Goal: Task Accomplishment & Management: Use online tool/utility

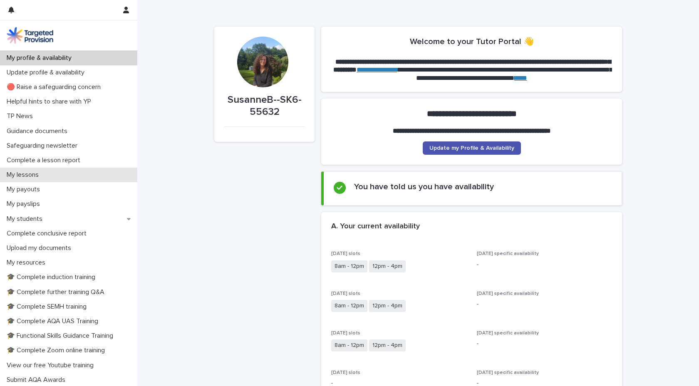
click at [32, 174] on p "My lessons" at bounding box center [24, 175] width 42 height 8
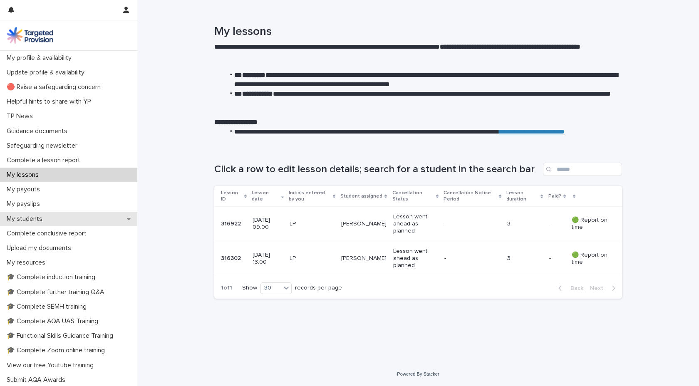
click at [55, 218] on div "My students" at bounding box center [68, 219] width 137 height 15
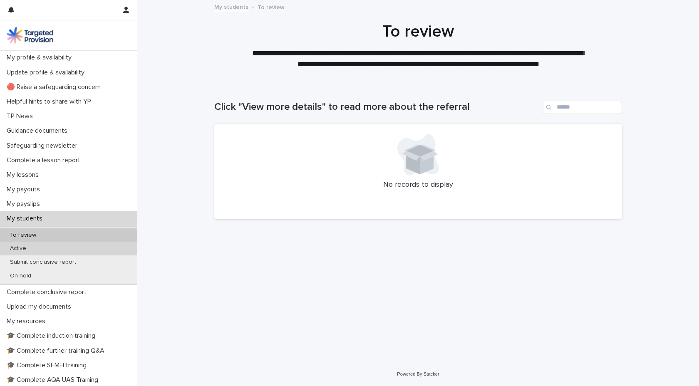
click at [37, 249] on div "Active" at bounding box center [68, 249] width 137 height 14
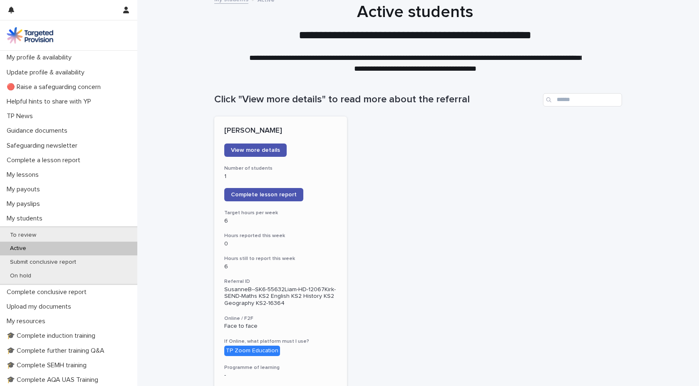
scroll to position [7, 0]
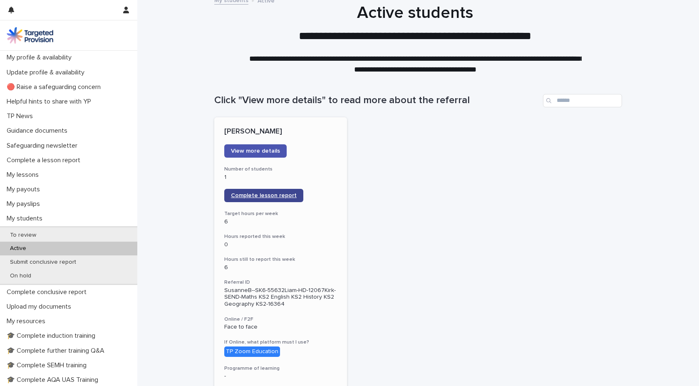
click at [270, 194] on span "Complete lesson report" at bounding box center [264, 196] width 66 height 6
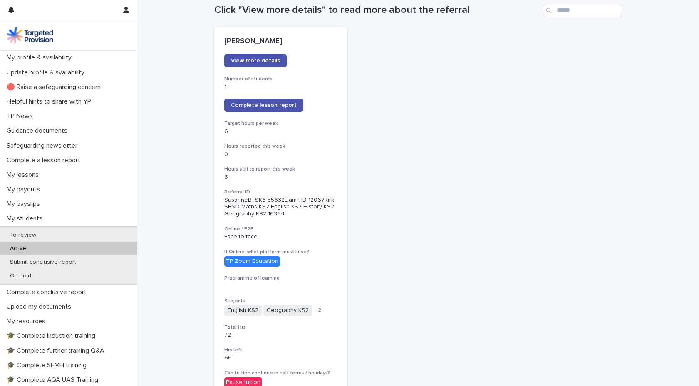
scroll to position [0, 0]
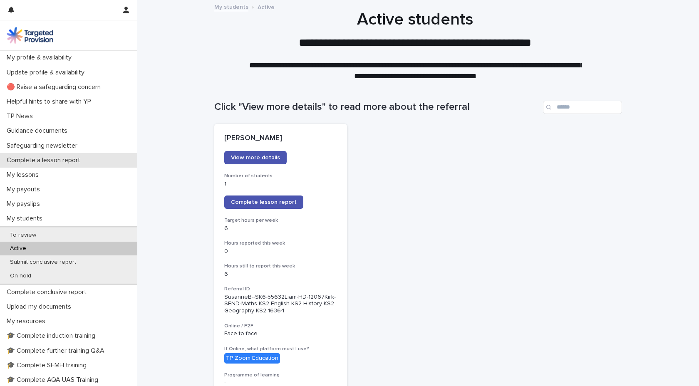
click at [67, 160] on p "Complete a lesson report" at bounding box center [45, 160] width 84 height 8
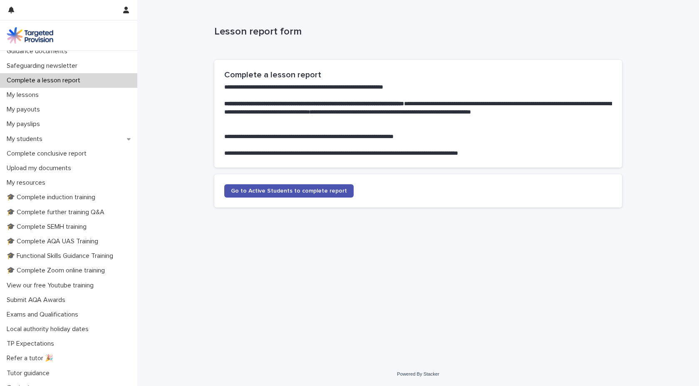
scroll to position [89, 0]
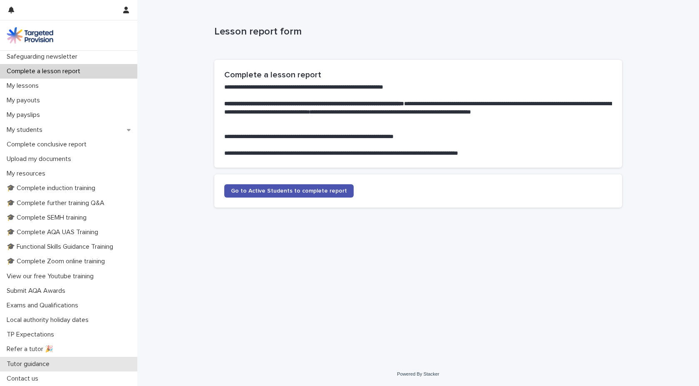
click at [40, 365] on p "Tutor guidance" at bounding box center [29, 364] width 53 height 8
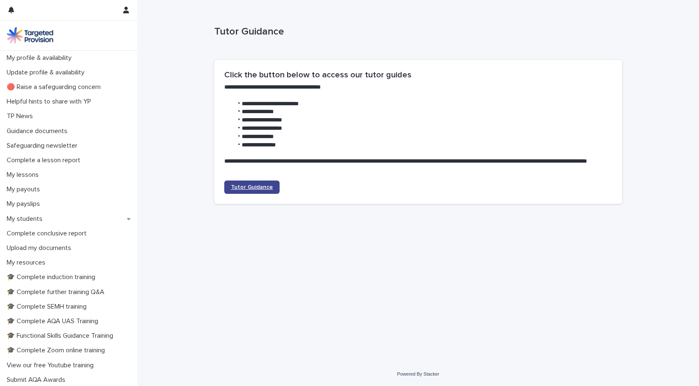
click at [252, 186] on span "Tutor Guidance" at bounding box center [252, 187] width 42 height 6
click at [64, 160] on p "Complete a lesson report" at bounding box center [45, 160] width 84 height 8
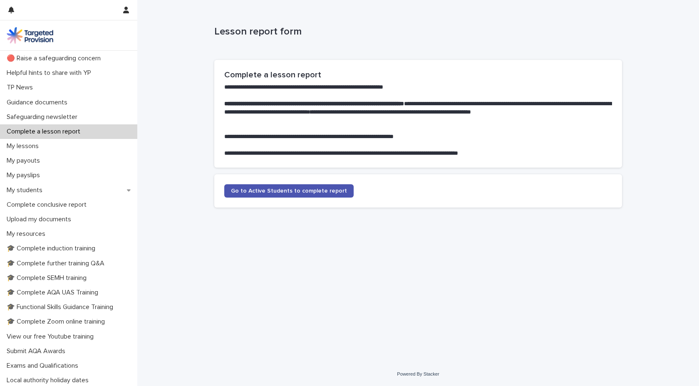
scroll to position [35, 0]
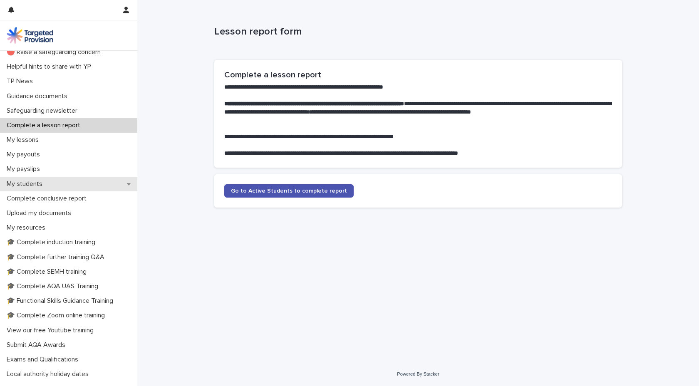
click at [83, 183] on div "My students" at bounding box center [68, 184] width 137 height 15
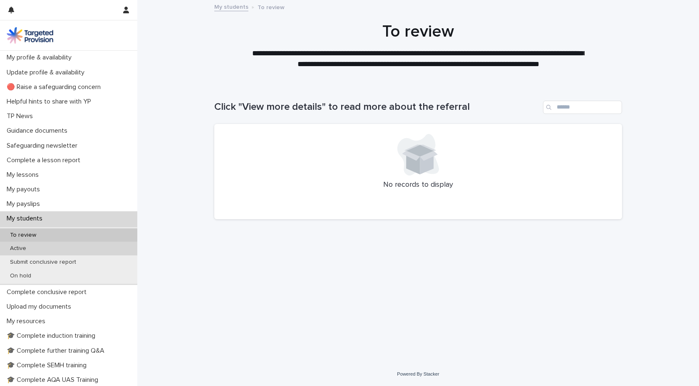
click at [28, 250] on p "Active" at bounding box center [18, 248] width 30 height 7
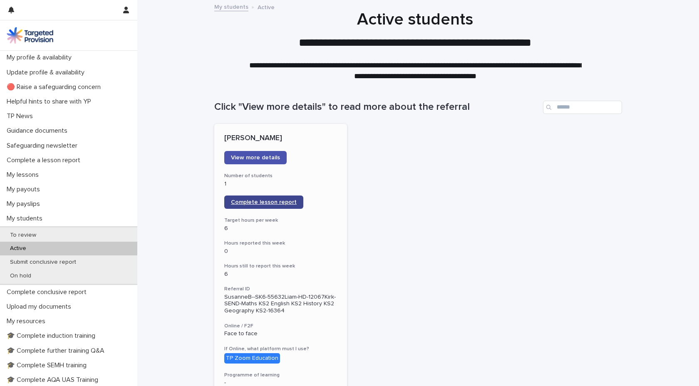
click at [256, 202] on span "Complete lesson report" at bounding box center [264, 202] width 66 height 6
